Goal: Task Accomplishment & Management: Use online tool/utility

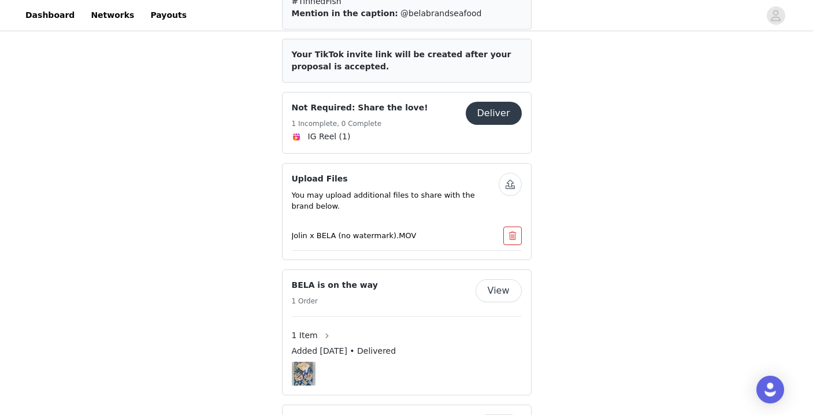
scroll to position [452, 0]
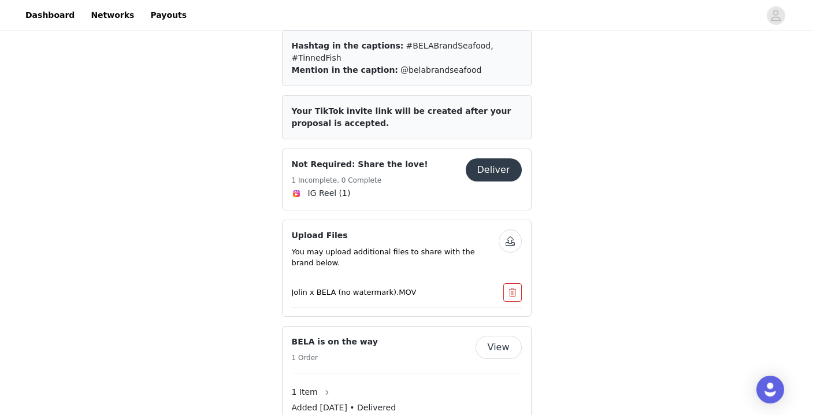
click at [506, 158] on button "Deliver" at bounding box center [494, 169] width 56 height 23
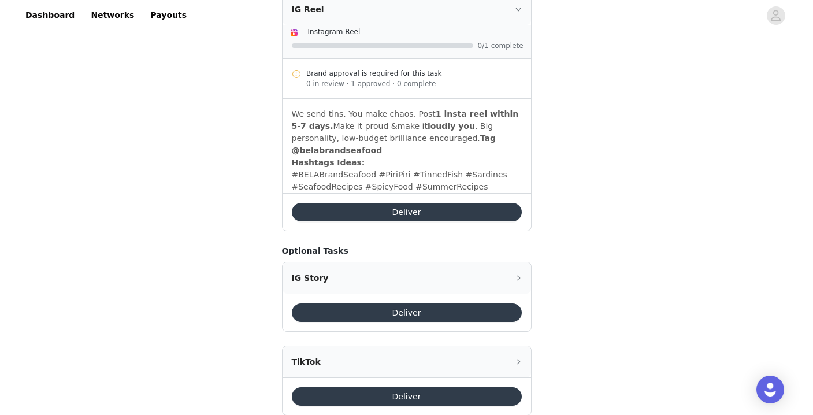
scroll to position [1576, 0]
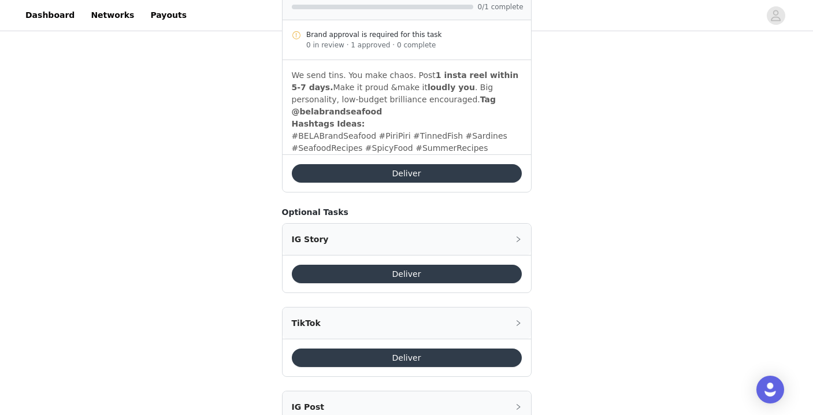
click at [369, 348] on button "Deliver" at bounding box center [407, 357] width 230 height 18
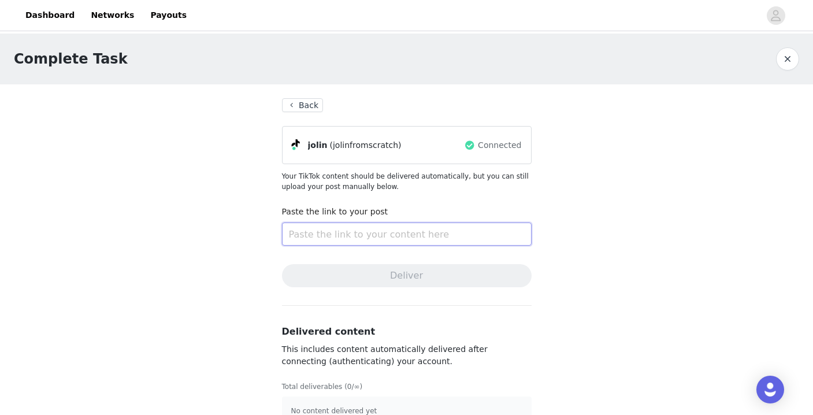
click at [357, 237] on input "text" at bounding box center [407, 233] width 250 height 23
paste input "[URL][DOMAIN_NAME]"
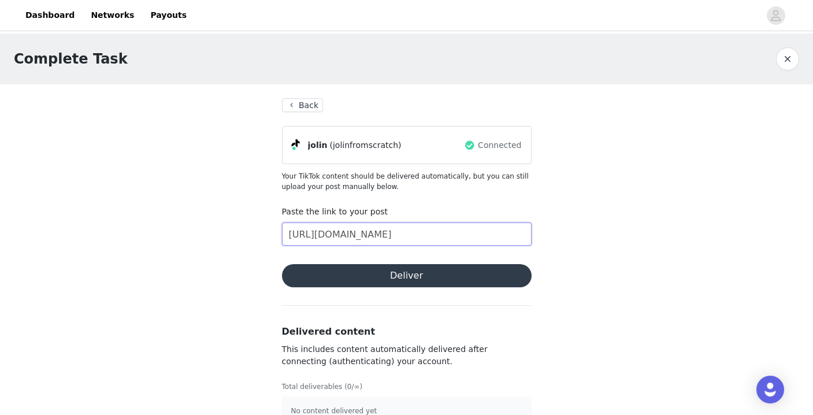
type input "[URL][DOMAIN_NAME]"
click at [395, 277] on button "Deliver" at bounding box center [407, 275] width 250 height 23
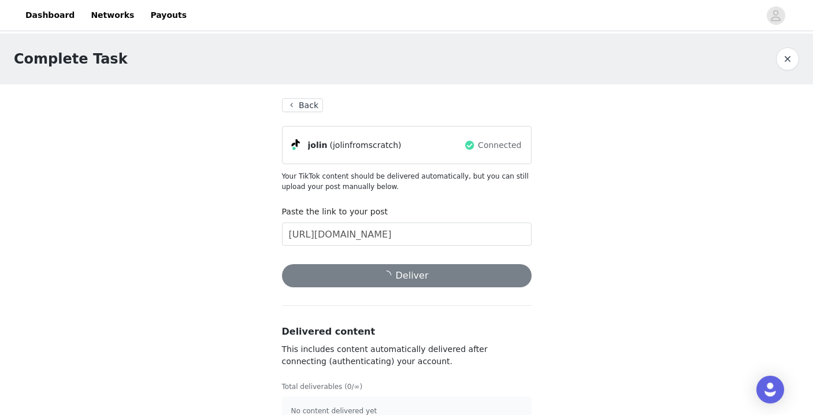
scroll to position [24, 0]
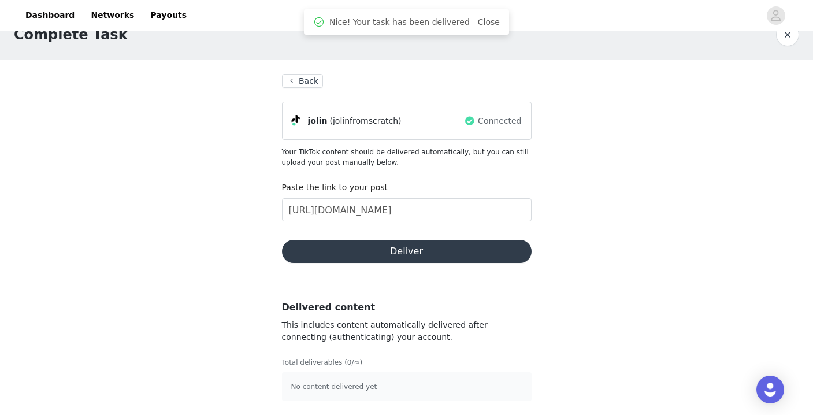
click at [296, 83] on button "Back" at bounding box center [303, 81] width 42 height 14
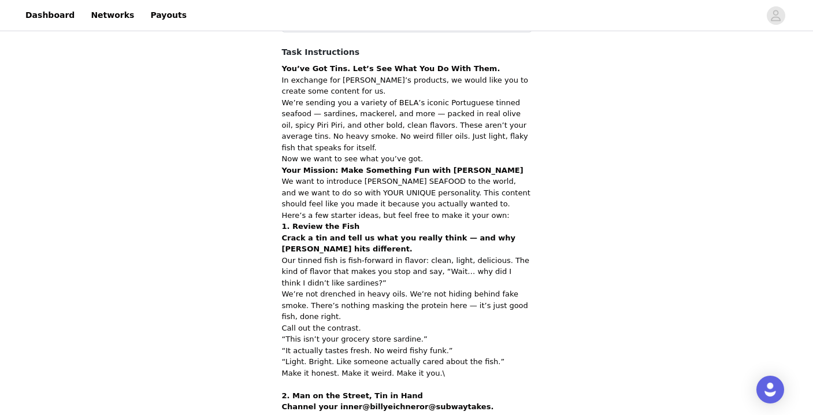
scroll to position [51, 0]
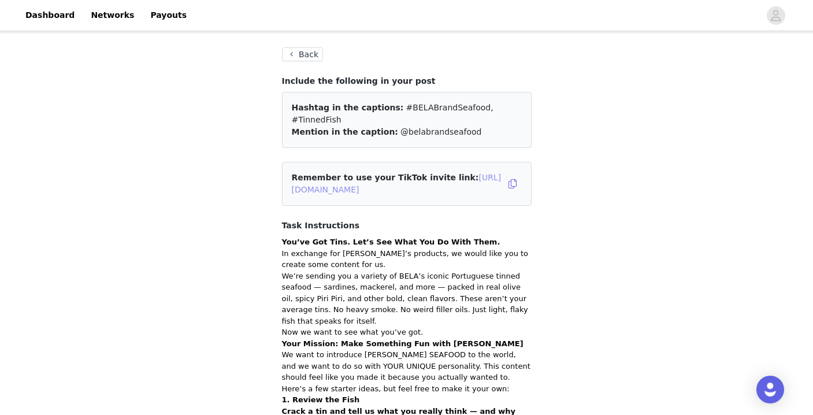
click at [465, 174] on link "[URL][DOMAIN_NAME]" at bounding box center [397, 183] width 210 height 21
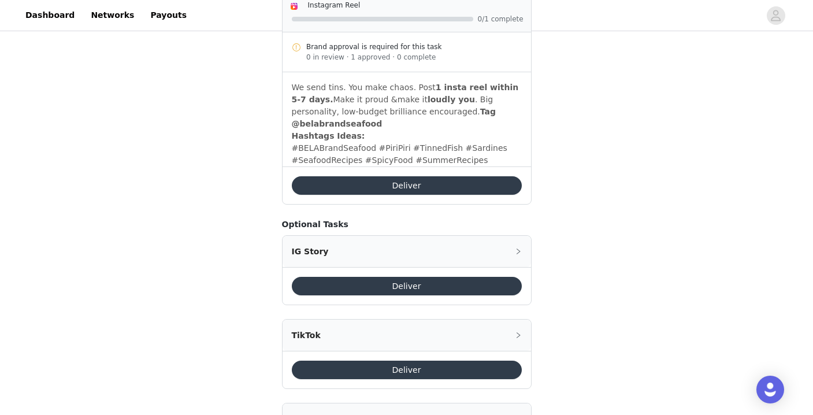
scroll to position [1579, 0]
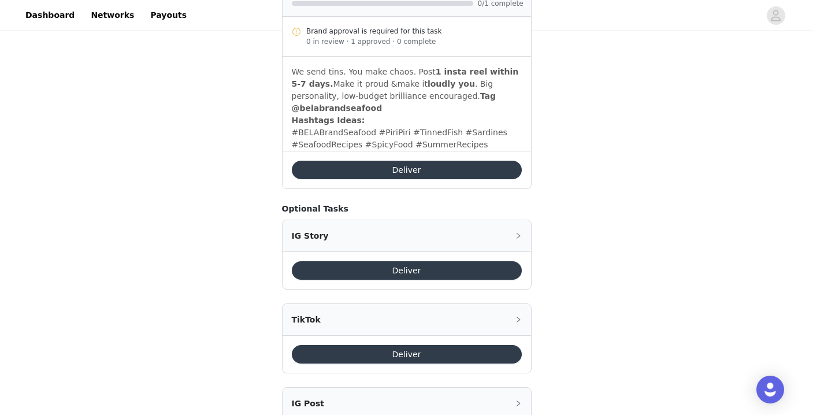
click at [392, 304] on div "TikTok" at bounding box center [407, 319] width 248 height 31
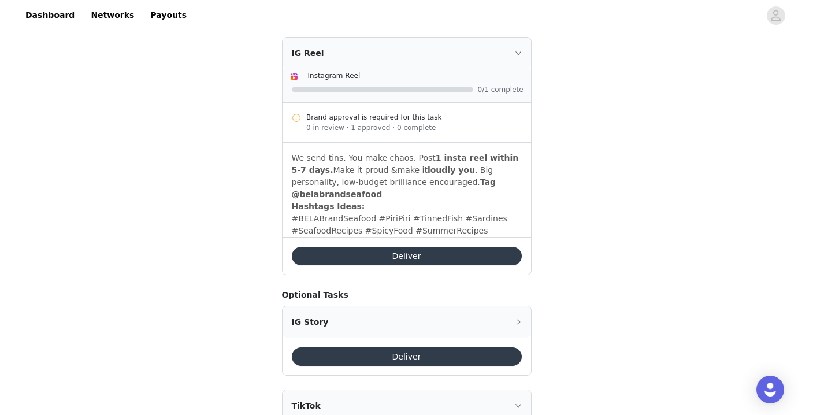
scroll to position [1695, 0]
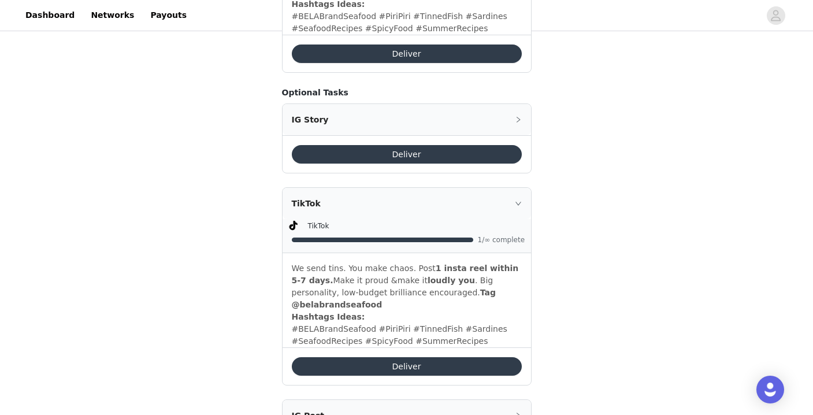
click at [502, 188] on div "TikTok" at bounding box center [407, 203] width 248 height 31
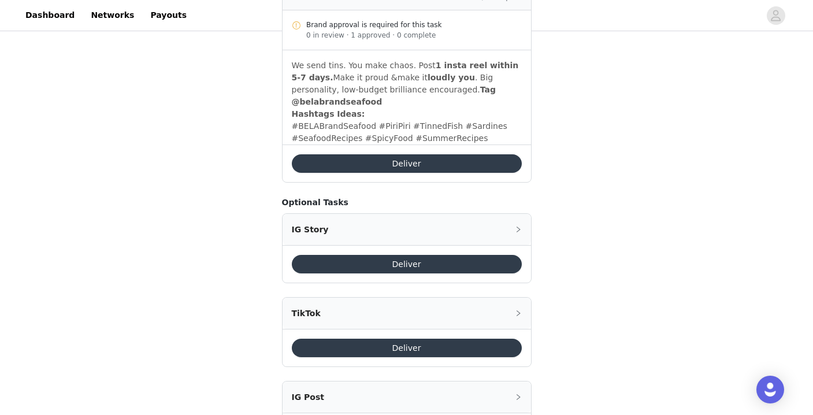
scroll to position [1579, 0]
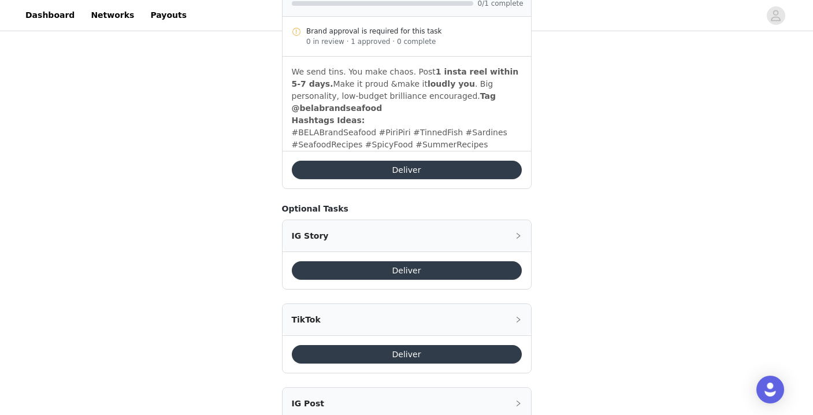
click at [517, 220] on div "IG Story" at bounding box center [407, 235] width 248 height 31
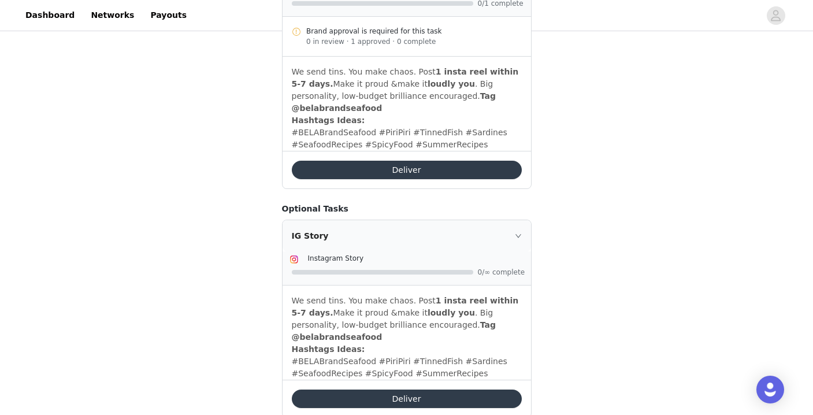
click at [517, 220] on div "IG Story" at bounding box center [407, 235] width 248 height 31
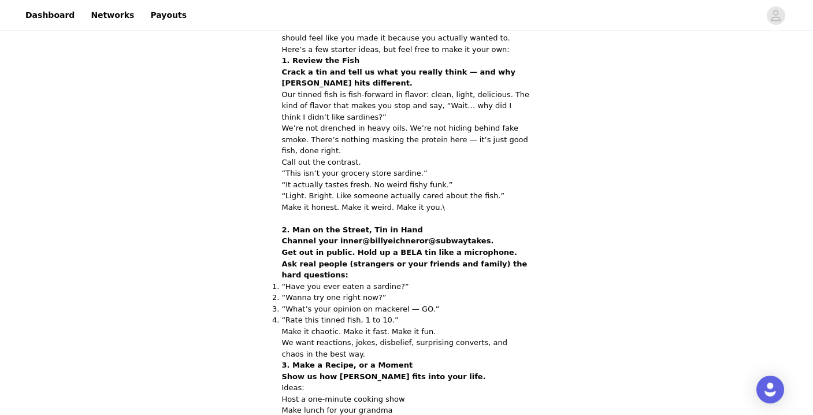
scroll to position [269, 0]
